Goal: Contribute content: Add original content to the website for others to see

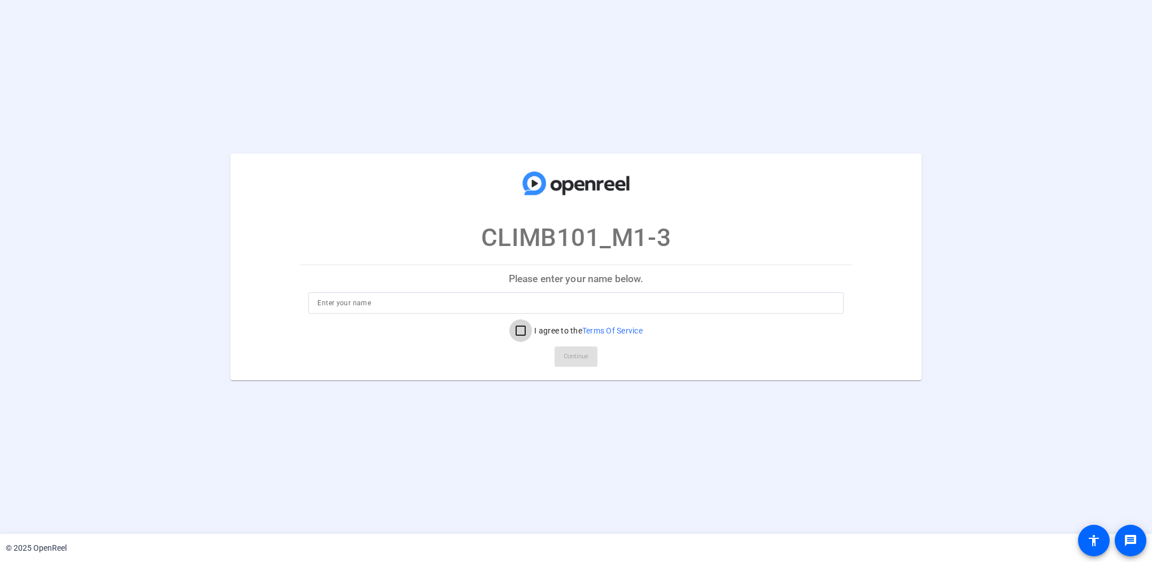
drag, startPoint x: 517, startPoint y: 329, endPoint x: 498, endPoint y: 330, distance: 18.1
click at [516, 329] on input "I agree to the Terms Of Service" at bounding box center [520, 331] width 23 height 23
checkbox input "true"
click at [358, 308] on input at bounding box center [575, 303] width 517 height 14
click at [389, 301] on input at bounding box center [575, 303] width 517 height 14
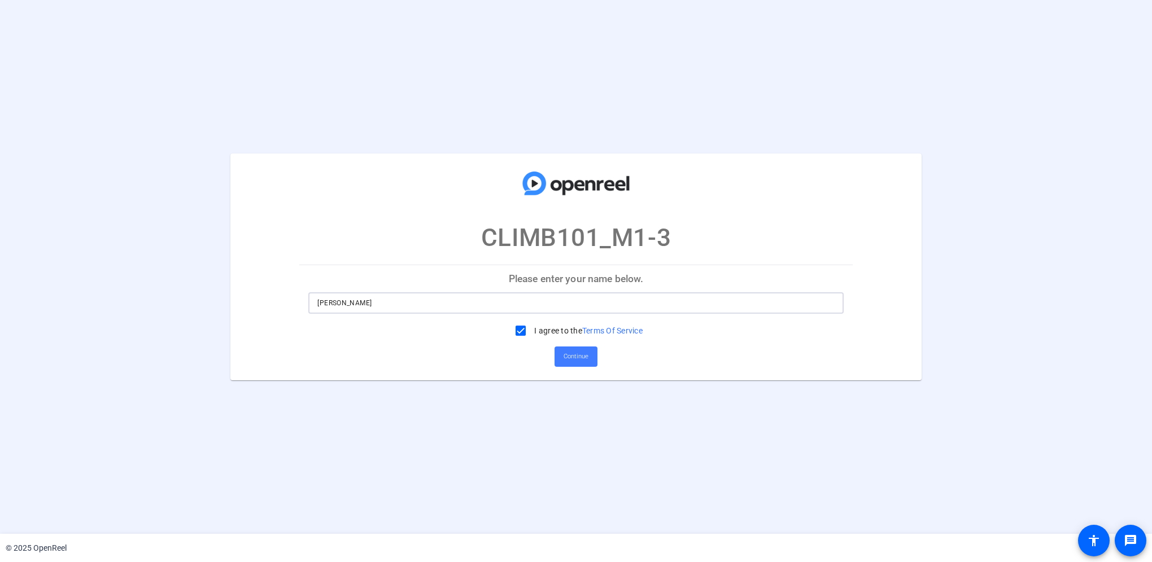
type input "Oralia Spriggs"
click at [583, 357] on span "Continue" at bounding box center [575, 356] width 25 height 17
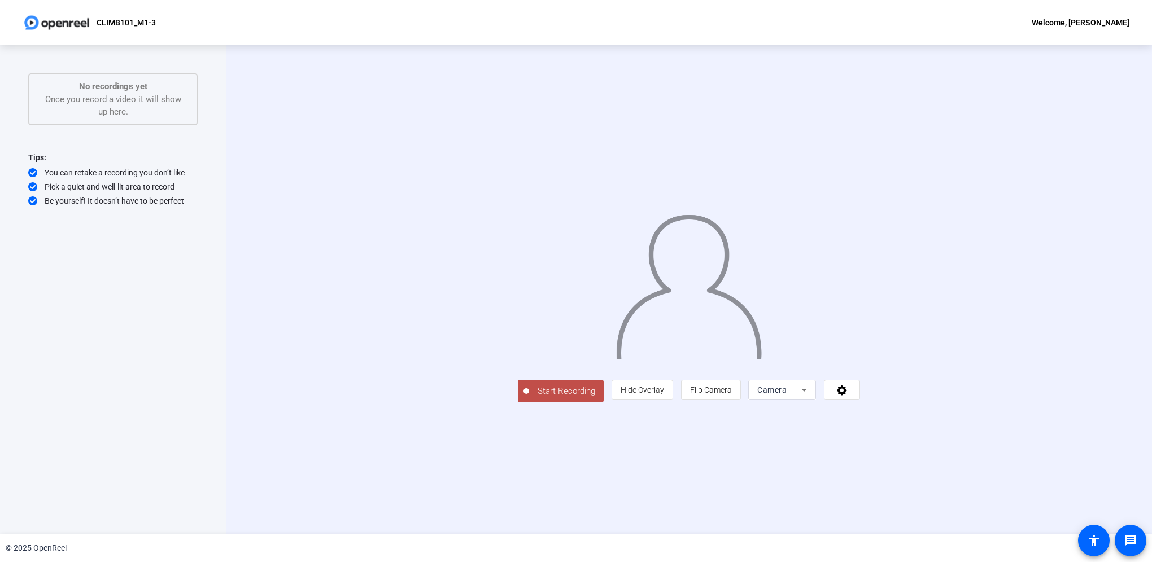
click at [811, 397] on icon at bounding box center [804, 390] width 14 height 14
click at [862, 399] on mat-option "Screen" at bounding box center [925, 514] width 68 height 23
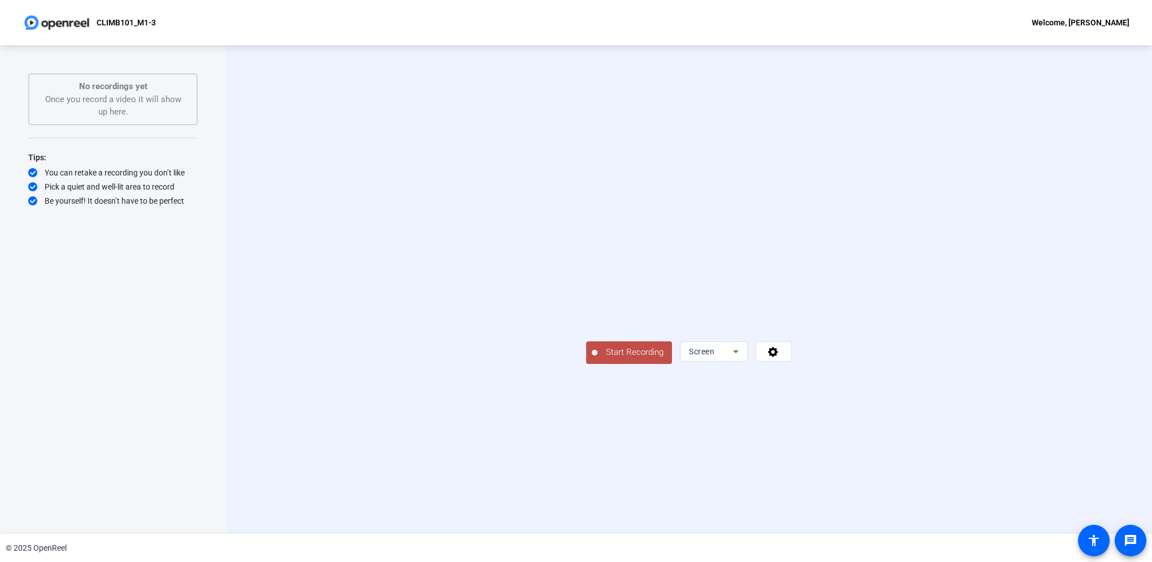
click at [597, 359] on span "Start Recording" at bounding box center [634, 352] width 75 height 13
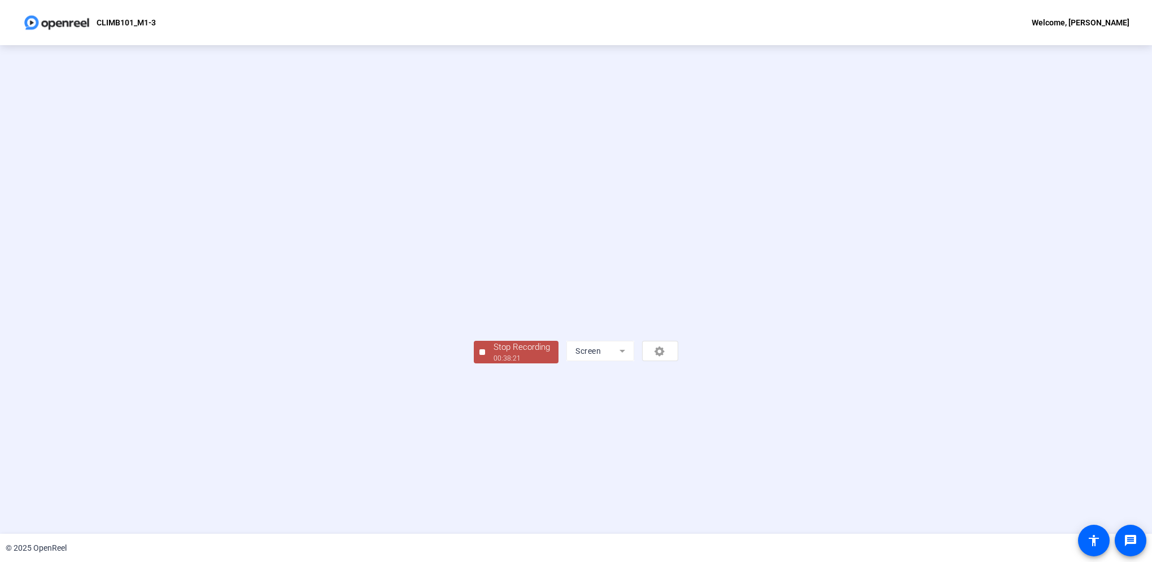
drag, startPoint x: 299, startPoint y: 472, endPoint x: 347, endPoint y: 488, distance: 50.5
click at [493, 364] on div "00:38:21" at bounding box center [521, 358] width 56 height 10
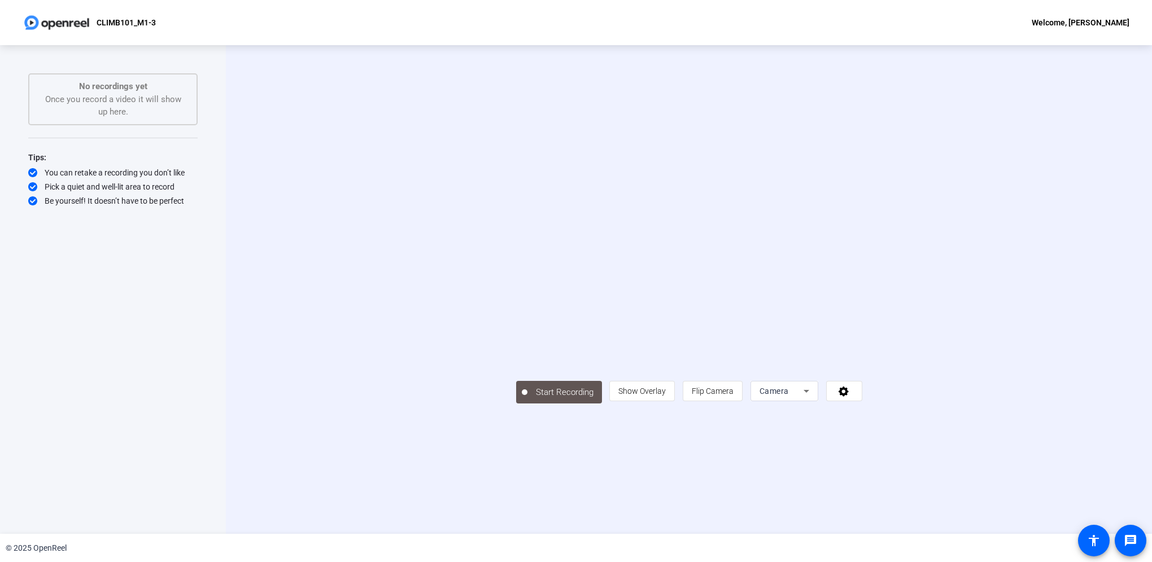
click at [809, 393] on icon at bounding box center [806, 391] width 6 height 3
click at [862, 399] on mat-option "Screen" at bounding box center [925, 514] width 68 height 23
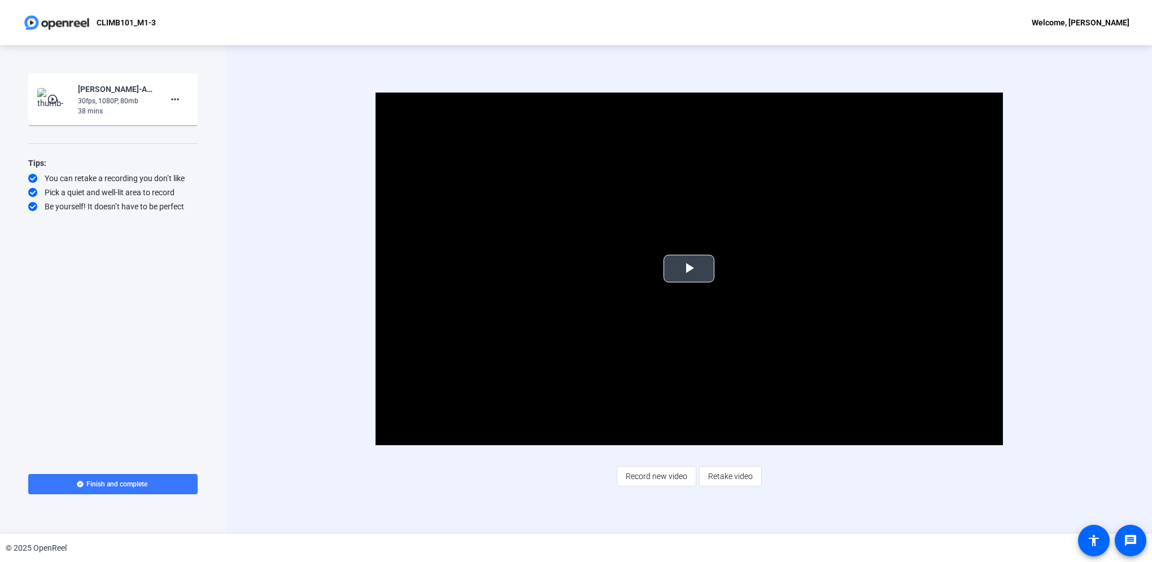
click at [689, 269] on span "Video Player" at bounding box center [689, 269] width 0 height 0
click at [658, 399] on span "Record new video" at bounding box center [656, 476] width 62 height 21
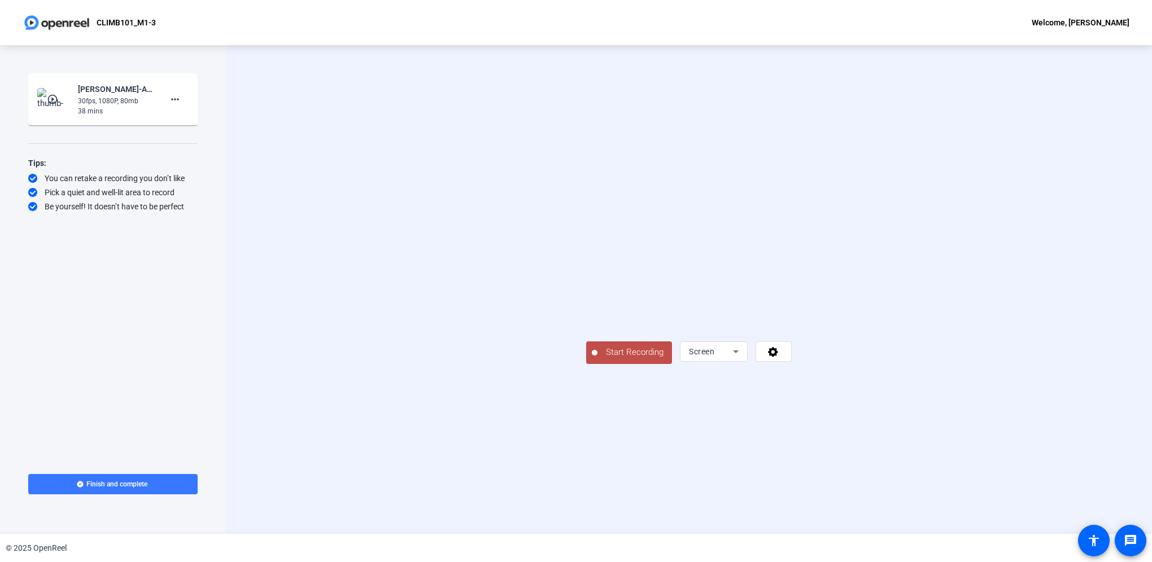
drag, startPoint x: 422, startPoint y: 473, endPoint x: 431, endPoint y: 477, distance: 9.9
click at [597, 359] on span "Start Recording" at bounding box center [634, 352] width 75 height 13
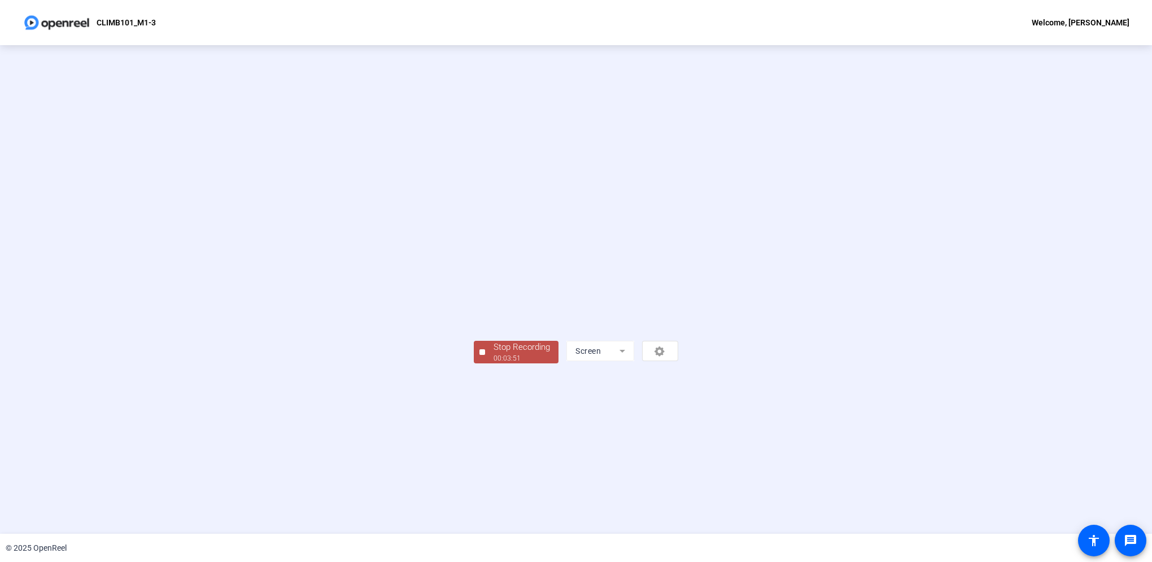
drag, startPoint x: 332, startPoint y: 470, endPoint x: 417, endPoint y: 470, distance: 84.7
click at [493, 354] on div "Stop Recording" at bounding box center [521, 347] width 56 height 13
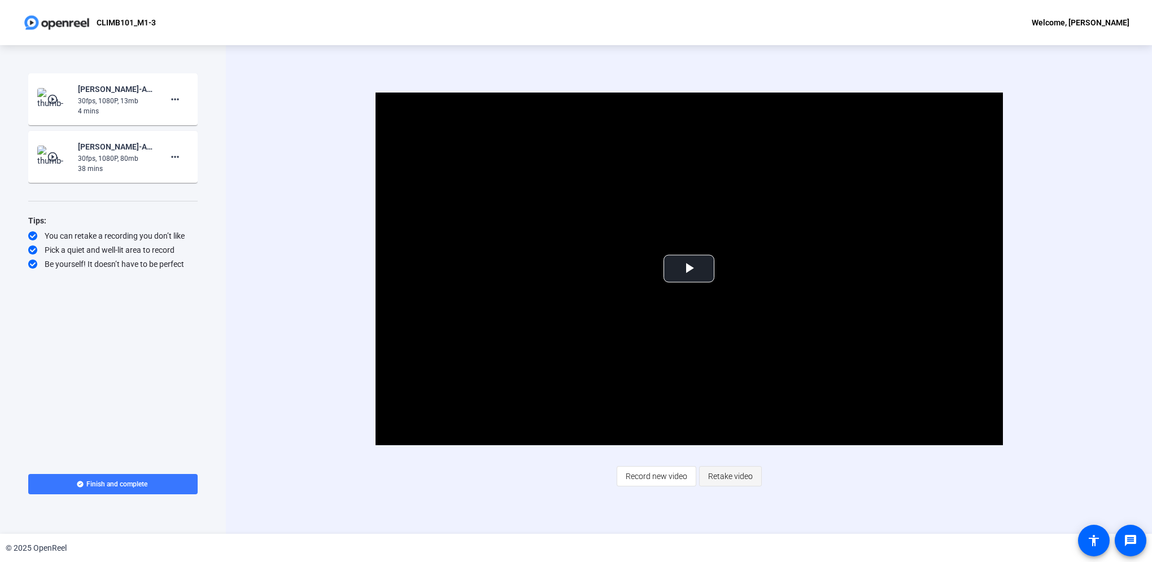
click at [723, 399] on span "Retake video" at bounding box center [730, 476] width 45 height 21
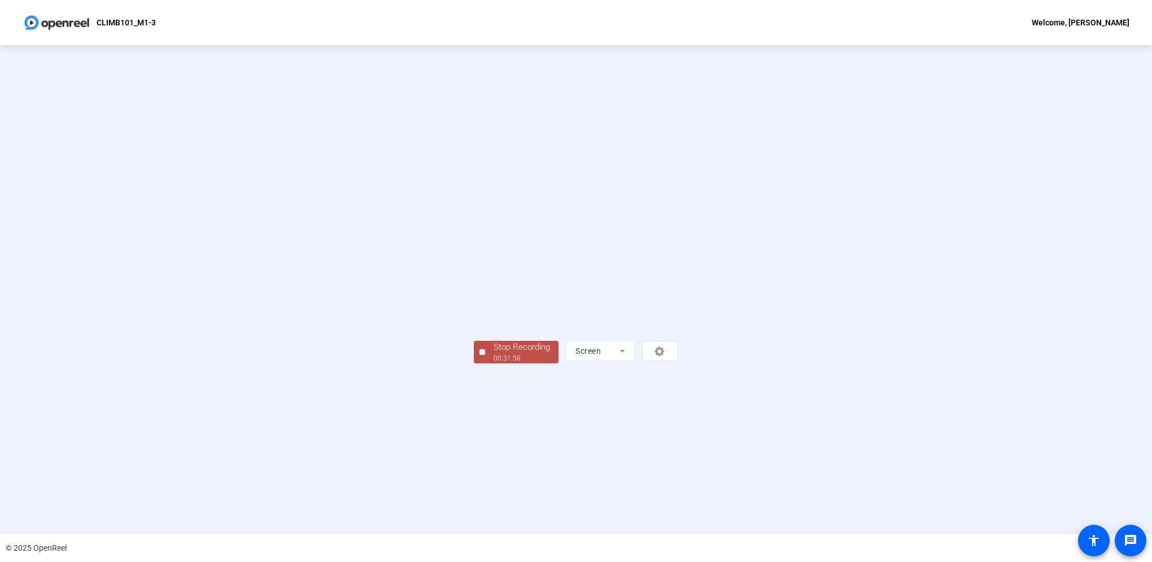
drag, startPoint x: 307, startPoint y: 471, endPoint x: 420, endPoint y: 471, distance: 113.5
click at [493, 354] on div "Stop Recording" at bounding box center [521, 347] width 56 height 13
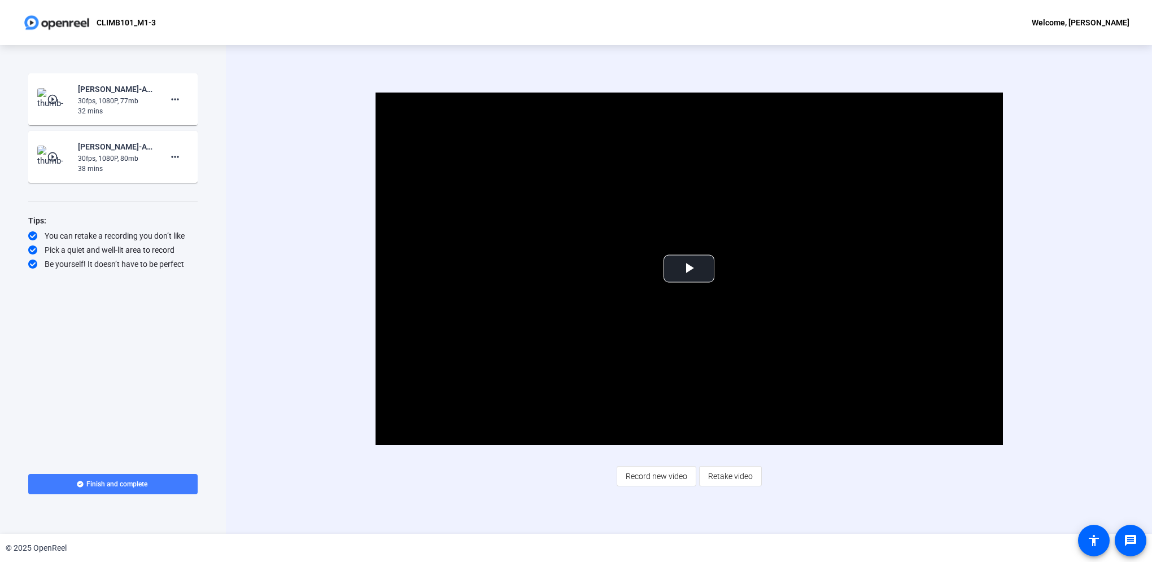
click at [140, 399] on span "Finish and complete" at bounding box center [116, 484] width 61 height 9
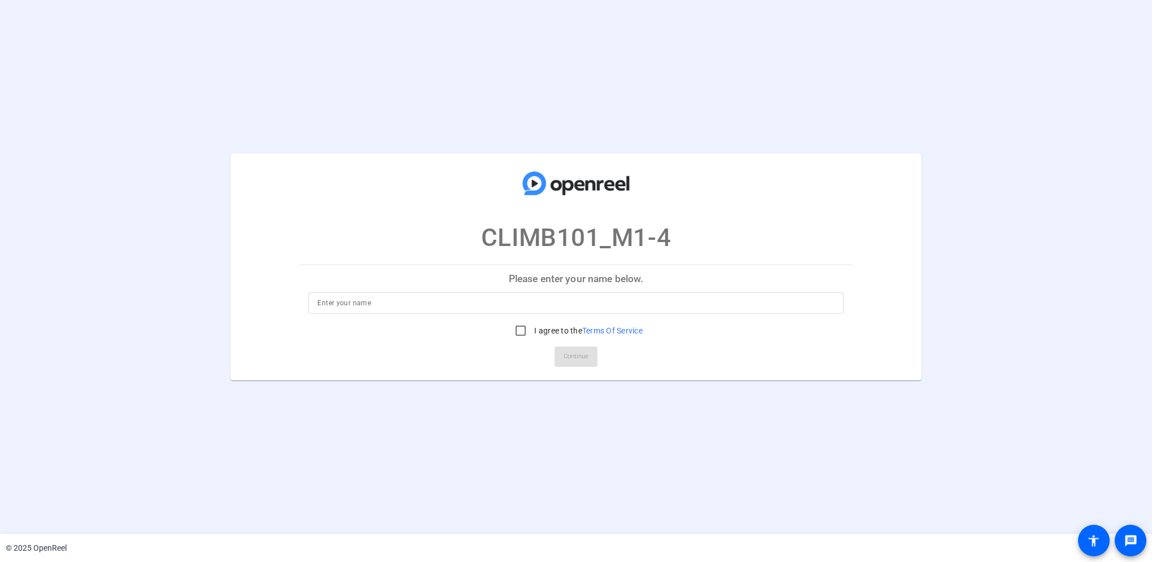
click at [388, 303] on input at bounding box center [575, 303] width 517 height 14
type input "[PERSON_NAME]"
click at [515, 329] on input "I agree to the Terms Of Service" at bounding box center [520, 331] width 23 height 23
checkbox input "true"
click at [567, 357] on span "Continue" at bounding box center [575, 356] width 25 height 17
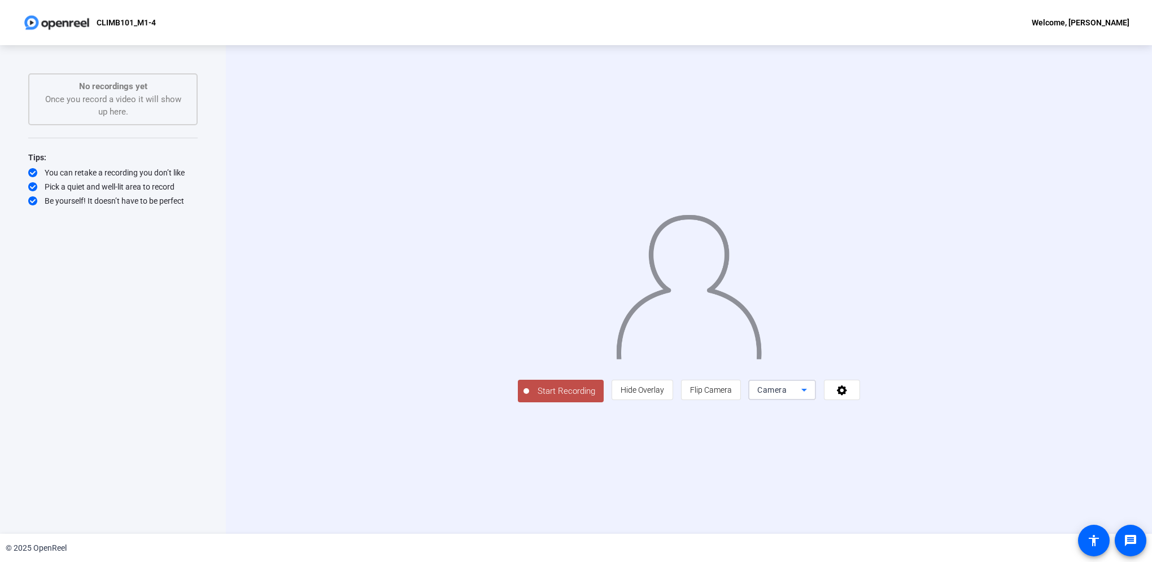
click at [644, 397] on icon at bounding box center [804, 390] width 14 height 14
click at [644, 399] on mat-option "Screen" at bounding box center [925, 514] width 68 height 23
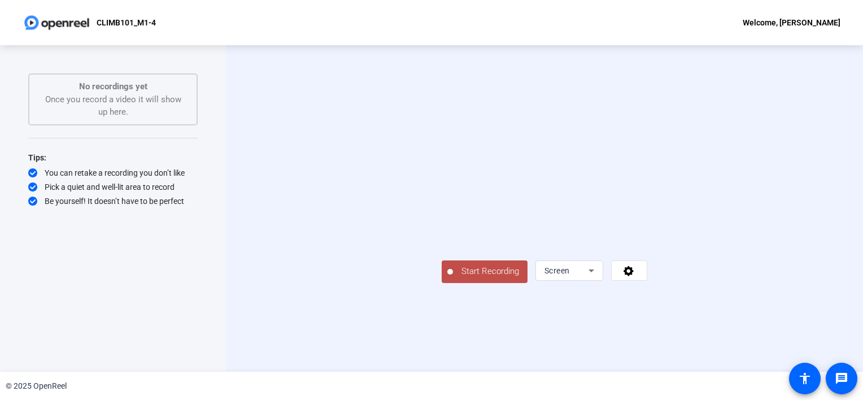
click at [453, 278] on span "Start Recording" at bounding box center [490, 271] width 75 height 13
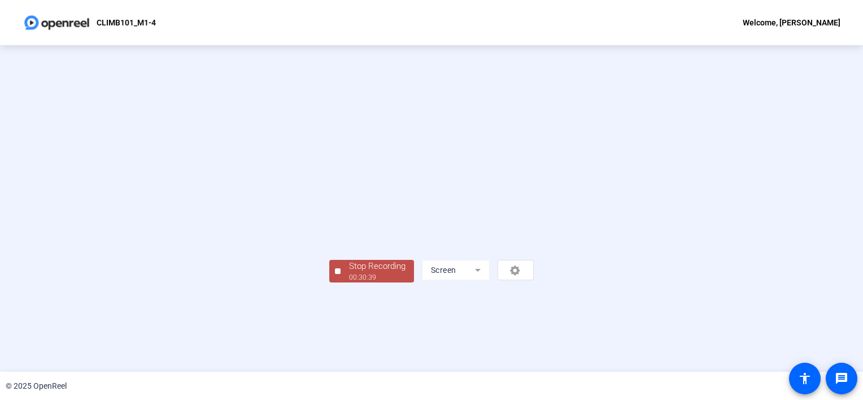
scroll to position [40, 0]
drag, startPoint x: 158, startPoint y: 353, endPoint x: 356, endPoint y: 345, distance: 197.7
click at [349, 282] on div "00:30:40" at bounding box center [377, 277] width 56 height 10
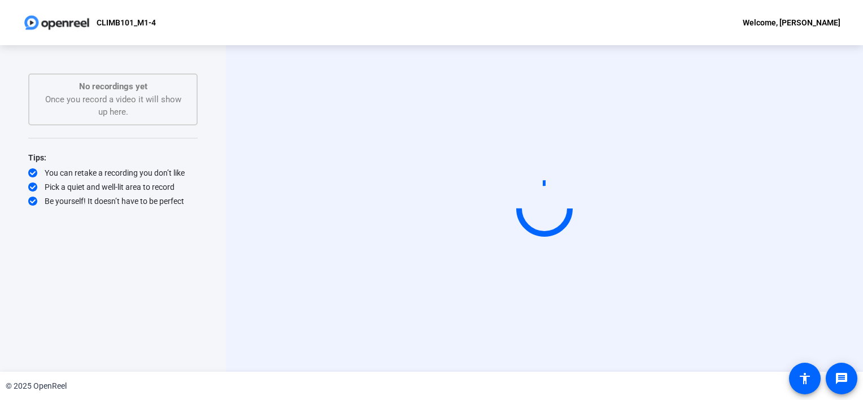
drag, startPoint x: 84, startPoint y: 352, endPoint x: 85, endPoint y: 374, distance: 22.6
click at [85, 374] on div "© 2025 OpenReel" at bounding box center [431, 385] width 863 height 28
click at [358, 386] on div "© 2025 OpenReel" at bounding box center [431, 385] width 863 height 28
click at [587, 256] on video at bounding box center [544, 208] width 169 height 95
drag, startPoint x: 608, startPoint y: 319, endPoint x: 622, endPoint y: 322, distance: 14.4
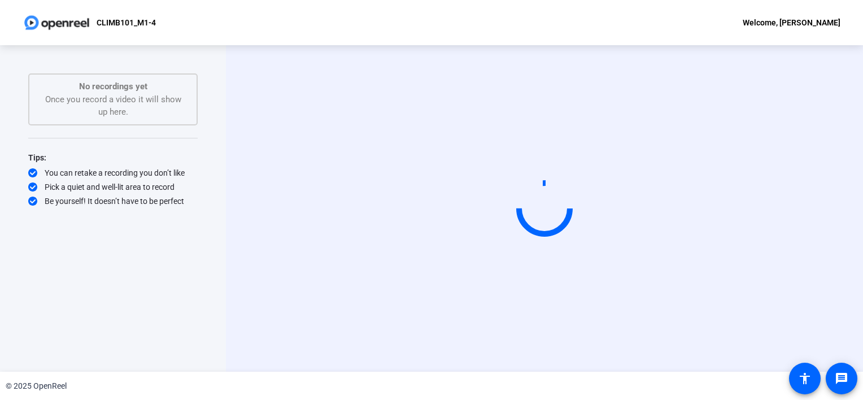
click at [608, 256] on video at bounding box center [544, 208] width 169 height 95
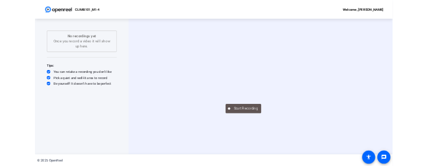
scroll to position [4, 0]
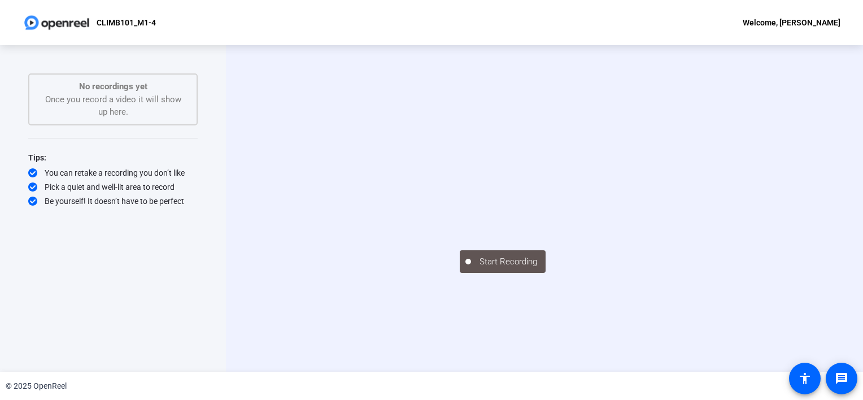
click at [565, 239] on video at bounding box center [544, 191] width 169 height 95
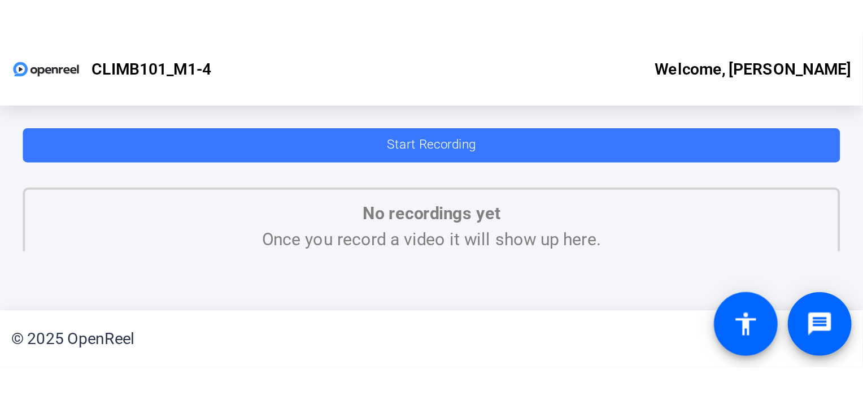
scroll to position [0, 0]
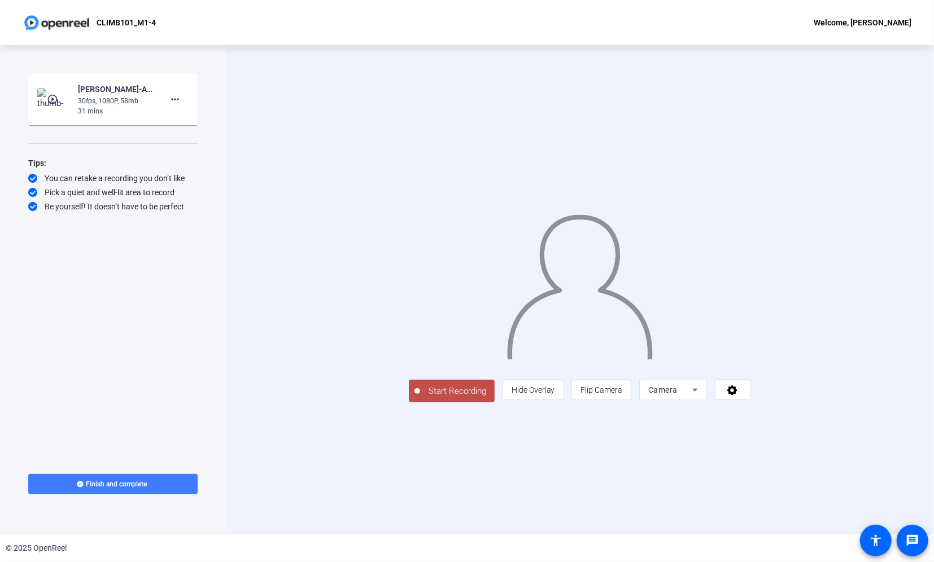
click at [120, 481] on span "Finish and complete" at bounding box center [116, 484] width 61 height 9
click at [702, 397] on icon at bounding box center [695, 390] width 14 height 14
click at [806, 506] on mat-option "Screen" at bounding box center [803, 507] width 68 height 23
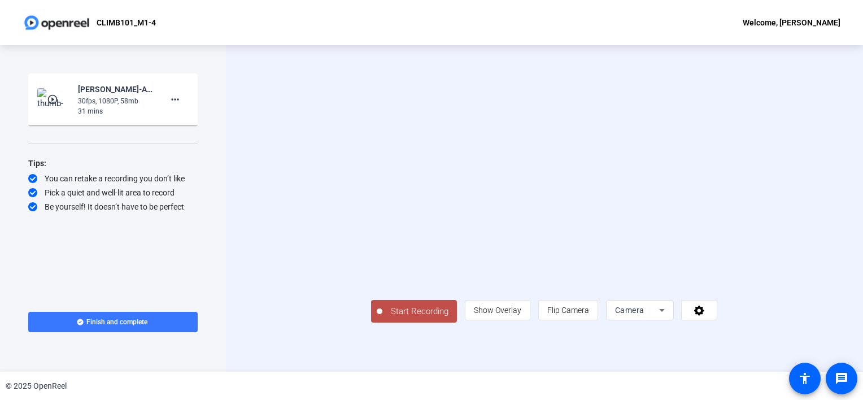
click at [668, 317] on icon at bounding box center [662, 310] width 14 height 14
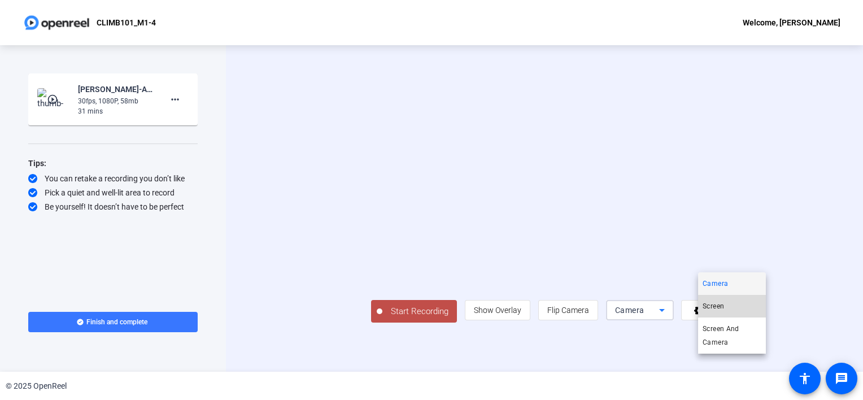
click at [740, 307] on mat-option "Screen" at bounding box center [732, 306] width 68 height 23
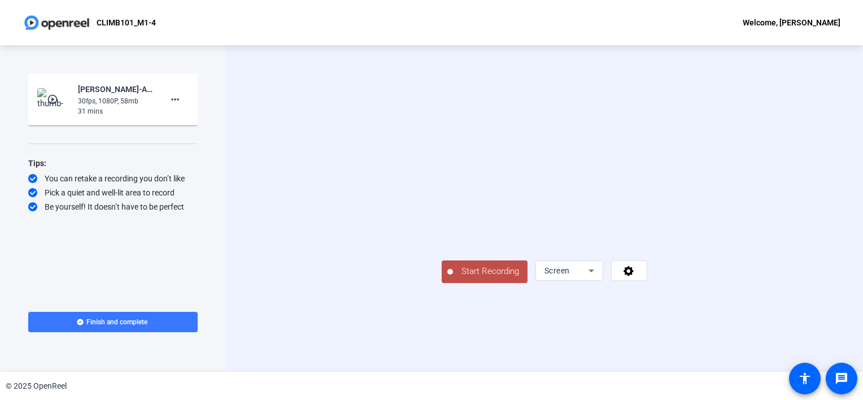
click at [453, 278] on span "Start Recording" at bounding box center [490, 271] width 75 height 13
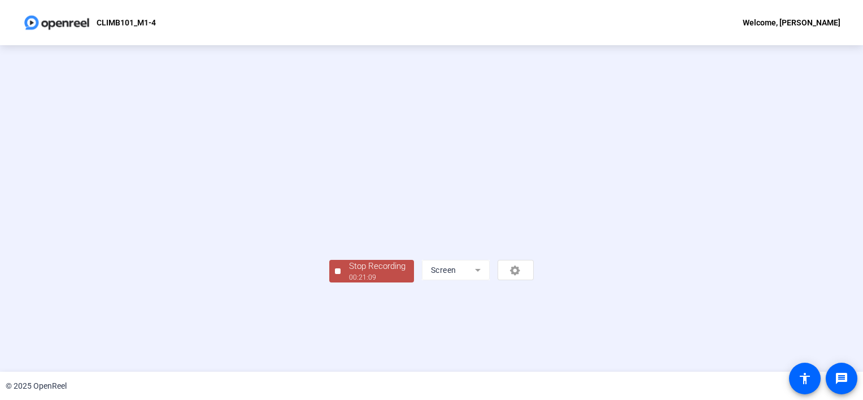
scroll to position [40, 0]
click at [349, 282] on div "00:21:11" at bounding box center [377, 277] width 56 height 10
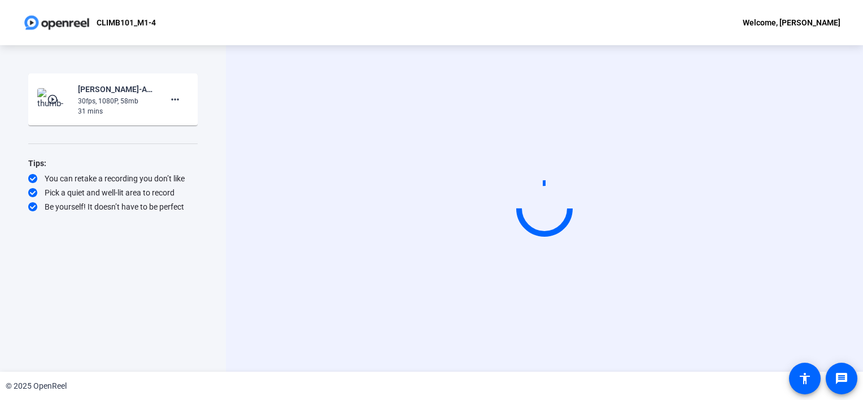
scroll to position [0, 0]
drag, startPoint x: 139, startPoint y: 303, endPoint x: 121, endPoint y: 334, distance: 36.4
click at [121, 334] on div "Start Recording play_circle_outline Oralia Spriggs-Ascend-CLIMB101-M1-4-1758743…" at bounding box center [112, 208] width 169 height 270
click at [165, 286] on div "Start Recording play_circle_outline Oralia Spriggs-Ascend-CLIMB101-M1-4-1758743…" at bounding box center [112, 196] width 169 height 246
drag, startPoint x: 461, startPoint y: 279, endPoint x: 420, endPoint y: 305, distance: 48.7
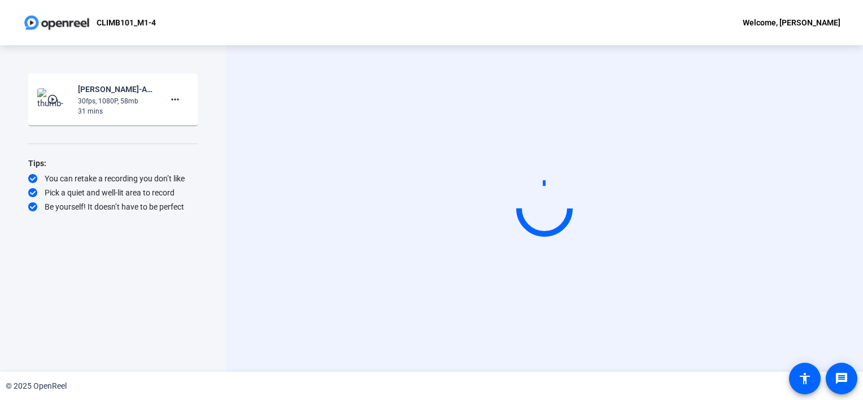
click at [460, 256] on video at bounding box center [544, 208] width 169 height 95
click at [50, 97] on mat-icon "play_circle_outline" at bounding box center [54, 99] width 14 height 11
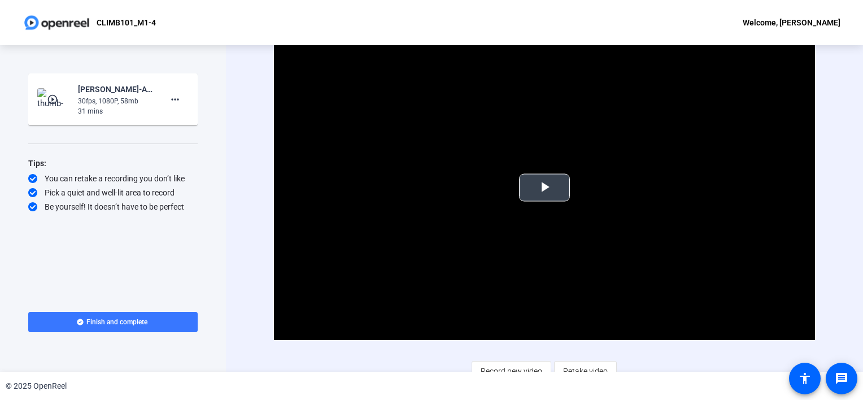
click at [544, 187] on span "Video Player" at bounding box center [544, 187] width 0 height 0
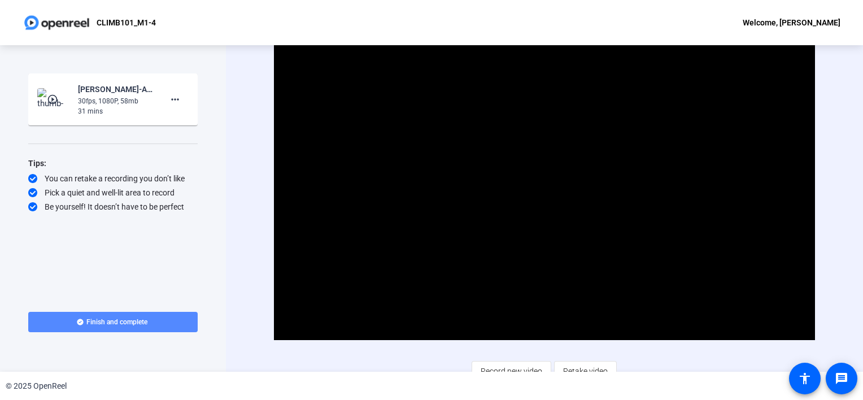
click at [151, 327] on span at bounding box center [112, 321] width 169 height 27
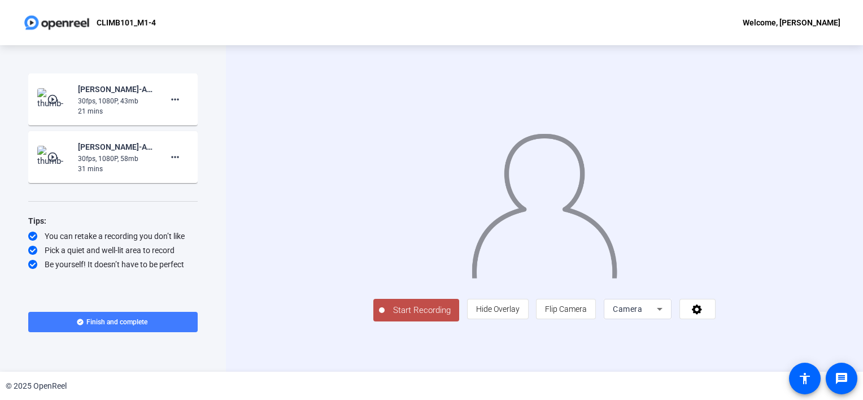
click at [141, 322] on span "Finish and complete" at bounding box center [116, 321] width 61 height 9
